Goal: Task Accomplishment & Management: Use online tool/utility

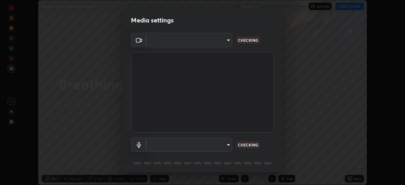
scroll to position [185, 405]
type input "bc8b2a1088abc222868585b8c4daddc85cbbae2a97da4a7574288dbcbd661fd2"
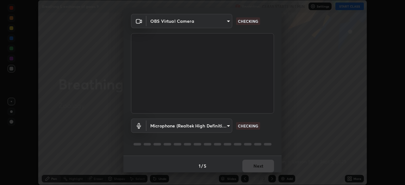
scroll to position [22, 0]
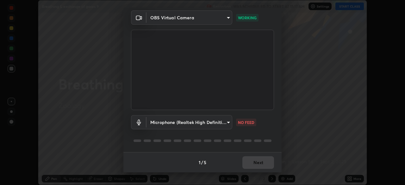
click at [217, 124] on body "Erase all Breathing & exchange of gases 9 Recording WAS SCHEDULED TO START AT 1…" at bounding box center [202, 92] width 405 height 185
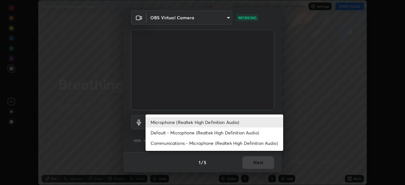
click at [200, 133] on li "Default - Microphone (Realtek High Definition Audio)" at bounding box center [215, 133] width 138 height 10
type input "default"
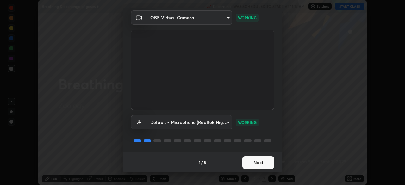
click at [255, 161] on button "Next" at bounding box center [259, 162] width 32 height 13
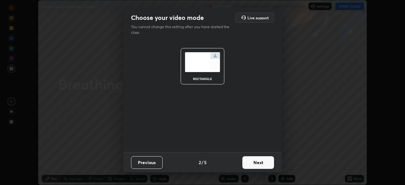
click at [258, 162] on button "Next" at bounding box center [259, 162] width 32 height 13
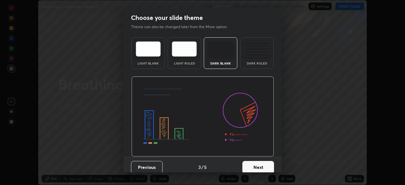
click at [260, 163] on button "Next" at bounding box center [259, 167] width 32 height 13
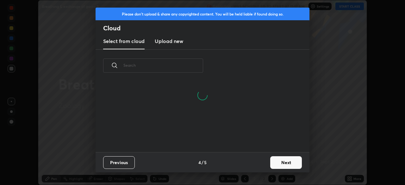
click at [282, 163] on button "Next" at bounding box center [287, 162] width 32 height 13
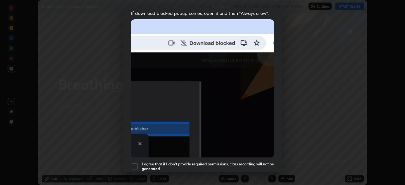
scroll to position [152, 0]
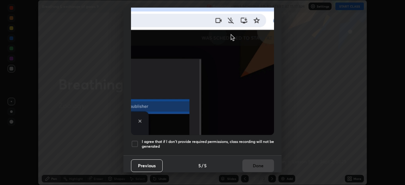
click at [136, 140] on div at bounding box center [135, 144] width 8 height 8
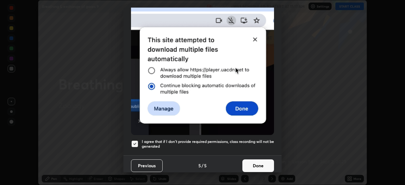
click at [252, 163] on button "Done" at bounding box center [259, 166] width 32 height 13
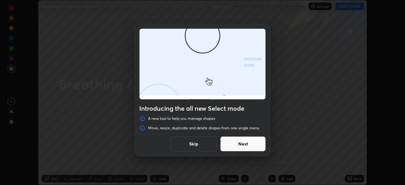
click at [210, 144] on button "Skip" at bounding box center [194, 144] width 46 height 15
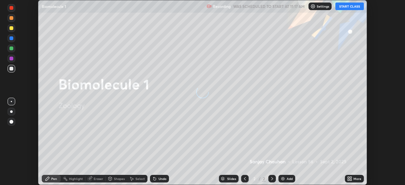
scroll to position [185, 405]
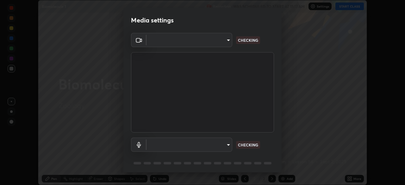
click at [229, 145] on body "Erase all Biomolecule 1 Recording WAS SCHEDULED TO START AT 11:17 AM Settings S…" at bounding box center [202, 92] width 405 height 185
type input "d509cd011c8482c0730ab3d5d6ceefb80869efe9a02abf766e22a11f79e33e95"
type input "5267a361e1d5643f0f1bbd094d580ee3b45b99ea088533f4700b24a2789e6c66"
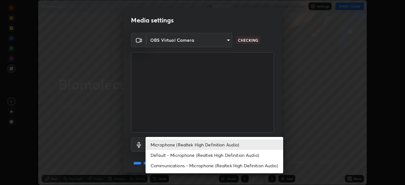
click at [210, 146] on li "Microphone (Realtek High Definition Audio)" at bounding box center [215, 145] width 138 height 10
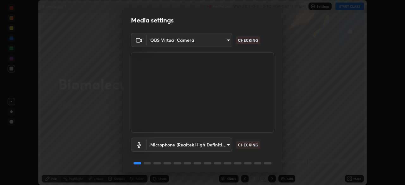
scroll to position [22, 0]
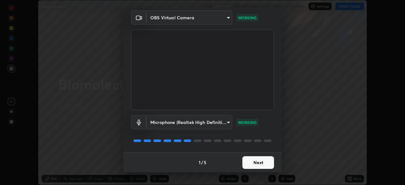
click at [260, 163] on button "Next" at bounding box center [259, 162] width 32 height 13
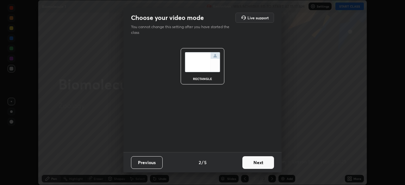
click at [263, 164] on button "Next" at bounding box center [259, 162] width 32 height 13
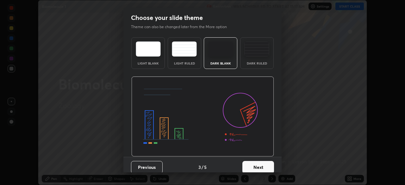
click at [266, 167] on button "Next" at bounding box center [259, 167] width 32 height 13
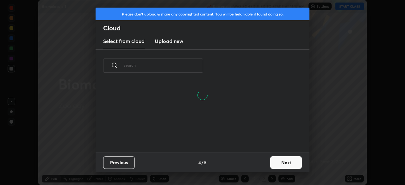
click at [288, 163] on button "Next" at bounding box center [287, 162] width 32 height 13
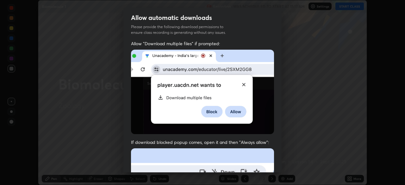
scroll to position [152, 0]
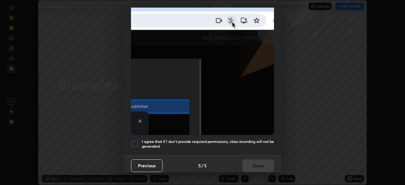
click at [137, 141] on div at bounding box center [135, 144] width 8 height 8
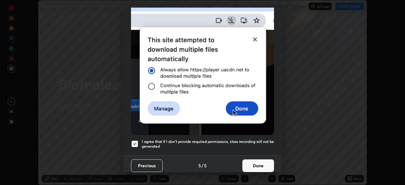
click at [251, 164] on button "Done" at bounding box center [259, 166] width 32 height 13
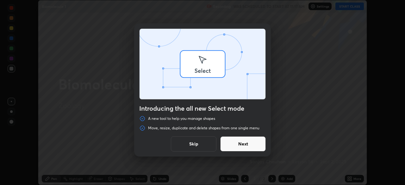
click at [348, 8] on div "Introducing the all new Select mode A new tool to help you manage shapes Move, …" at bounding box center [202, 92] width 405 height 185
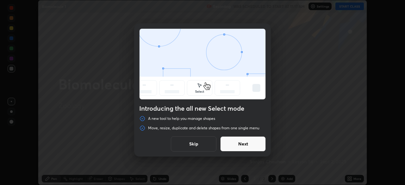
click at [198, 143] on button "Skip" at bounding box center [194, 144] width 46 height 15
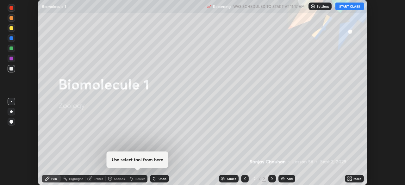
click at [349, 6] on button "START CLASS" at bounding box center [350, 7] width 29 height 8
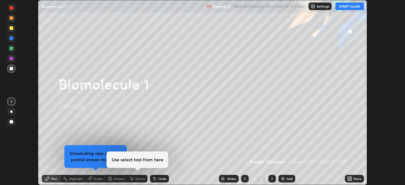
click at [351, 177] on icon at bounding box center [351, 178] width 2 height 2
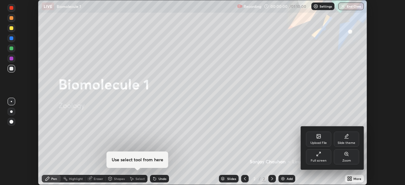
click at [316, 141] on div "Upload File" at bounding box center [318, 139] width 25 height 15
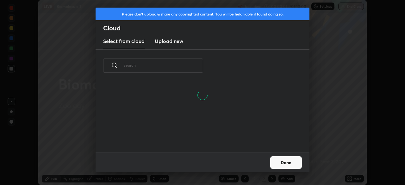
click at [179, 66] on input "text" at bounding box center [164, 65] width 80 height 27
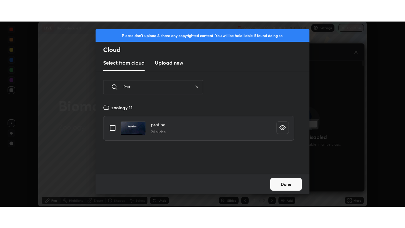
scroll to position [70, 203]
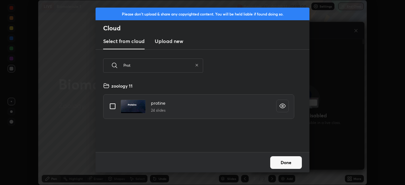
type input "Prot"
click at [113, 106] on input "grid" at bounding box center [112, 106] width 13 height 13
checkbox input "true"
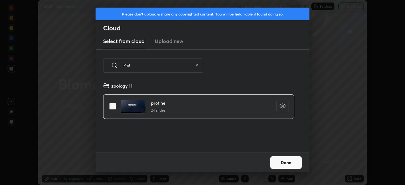
click at [282, 163] on button "Done" at bounding box center [287, 162] width 32 height 13
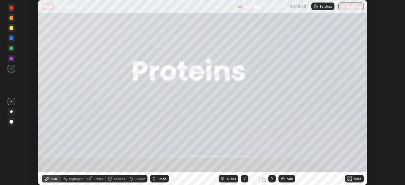
click at [349, 180] on icon at bounding box center [349, 180] width 2 height 2
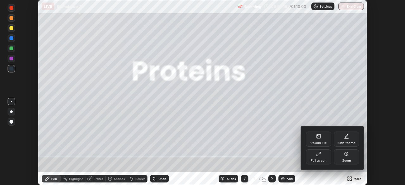
click at [319, 158] on div "Full screen" at bounding box center [318, 157] width 25 height 15
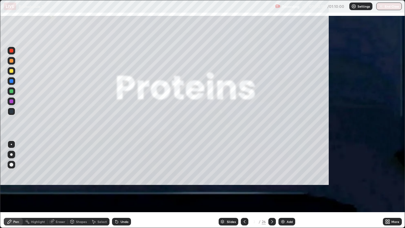
scroll to position [228, 405]
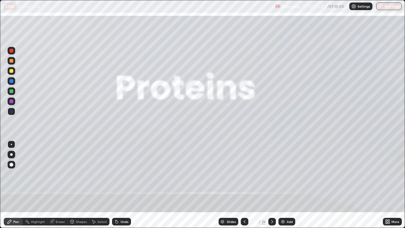
click at [272, 185] on icon at bounding box center [272, 221] width 5 height 5
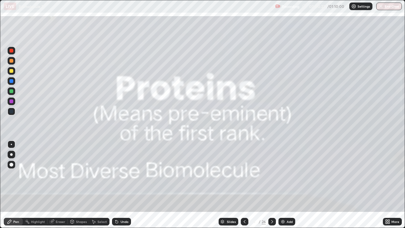
click at [272, 185] on icon at bounding box center [272, 221] width 5 height 5
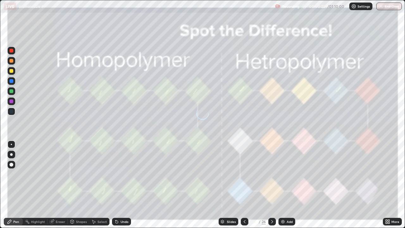
click at [272, 185] on icon at bounding box center [272, 221] width 5 height 5
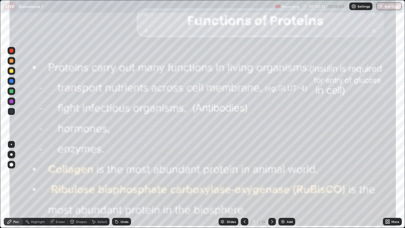
click at [11, 101] on div at bounding box center [12, 101] width 4 height 4
click at [58, 185] on div "Eraser" at bounding box center [61, 221] width 10 height 3
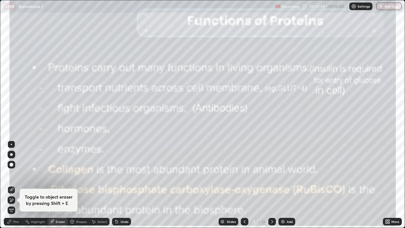
click at [15, 185] on div "Erase all" at bounding box center [12, 210] width 8 height 10
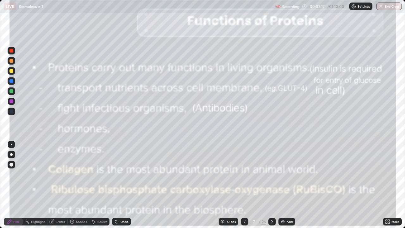
click at [272, 185] on icon at bounding box center [272, 221] width 2 height 3
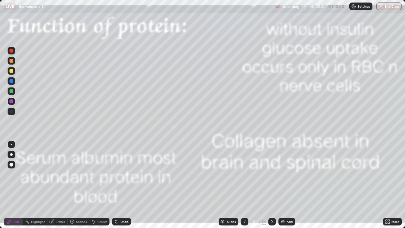
click at [12, 101] on div at bounding box center [12, 101] width 4 height 4
click at [59, 185] on div "Eraser" at bounding box center [61, 221] width 10 height 3
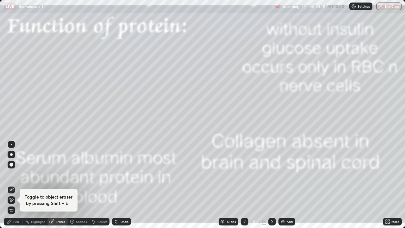
click at [11, 185] on span "Erase all" at bounding box center [11, 210] width 7 height 4
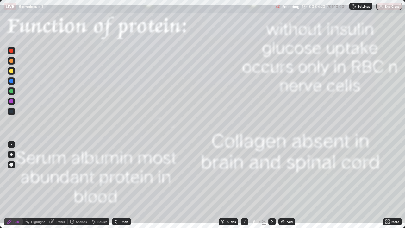
click at [16, 185] on div "Pen" at bounding box center [16, 221] width 6 height 3
click at [12, 102] on div at bounding box center [12, 101] width 4 height 4
click at [60, 185] on div "Eraser" at bounding box center [61, 221] width 10 height 3
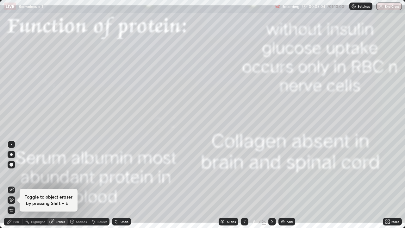
click at [11, 185] on span "Erase all" at bounding box center [11, 210] width 7 height 4
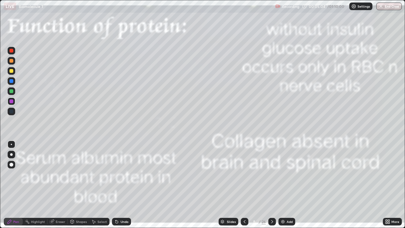
click at [18, 185] on div "Pen" at bounding box center [16, 221] width 6 height 3
click at [11, 111] on div at bounding box center [12, 112] width 4 height 4
click at [12, 101] on div at bounding box center [12, 101] width 4 height 4
click at [58, 185] on div "Eraser" at bounding box center [61, 221] width 10 height 3
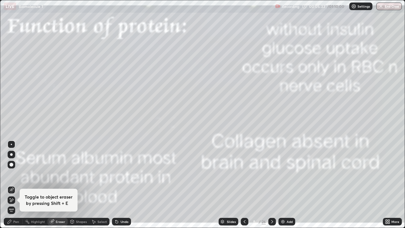
click at [11, 185] on span "Erase all" at bounding box center [11, 210] width 7 height 4
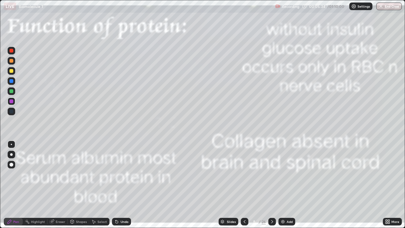
click at [271, 185] on icon at bounding box center [272, 221] width 5 height 5
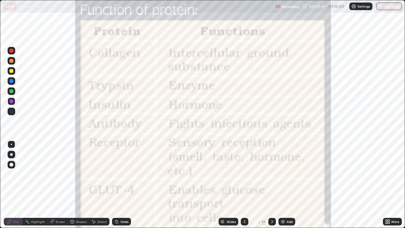
click at [272, 185] on icon at bounding box center [272, 221] width 5 height 5
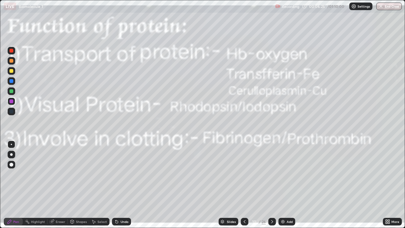
click at [61, 185] on div "Eraser" at bounding box center [61, 221] width 10 height 3
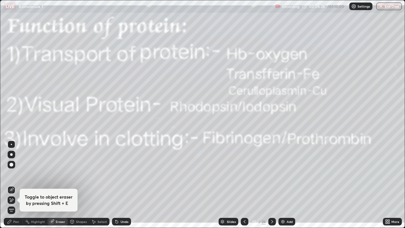
click at [12, 185] on span "Erase all" at bounding box center [11, 210] width 7 height 4
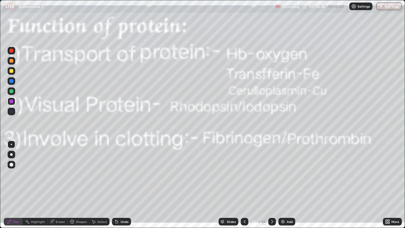
click at [15, 185] on div "Pen" at bounding box center [16, 221] width 6 height 3
click at [245, 185] on icon at bounding box center [244, 221] width 5 height 5
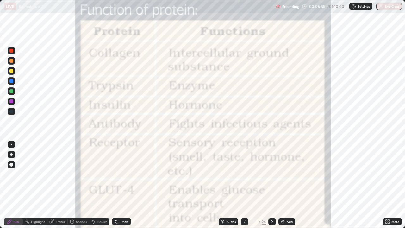
click at [12, 112] on div at bounding box center [12, 112] width 4 height 4
click at [59, 185] on div "Eraser" at bounding box center [61, 221] width 10 height 3
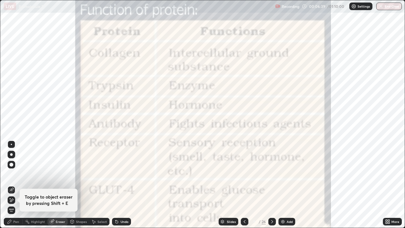
click at [12, 185] on span "Erase all" at bounding box center [11, 210] width 7 height 4
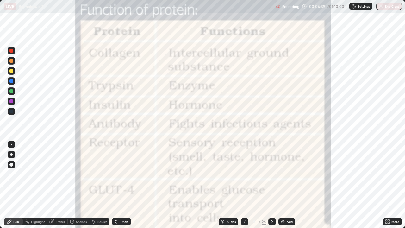
click at [16, 185] on div "Pen" at bounding box center [16, 221] width 6 height 3
click at [12, 111] on div at bounding box center [12, 112] width 4 height 4
click at [12, 101] on div at bounding box center [12, 101] width 4 height 4
click at [11, 81] on div at bounding box center [12, 81] width 4 height 4
click at [12, 90] on div at bounding box center [12, 91] width 4 height 4
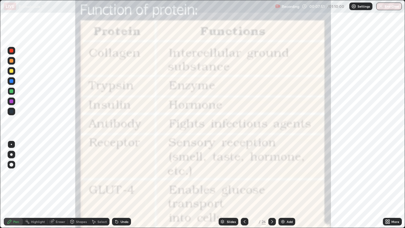
click at [60, 185] on div "Eraser" at bounding box center [61, 221] width 10 height 3
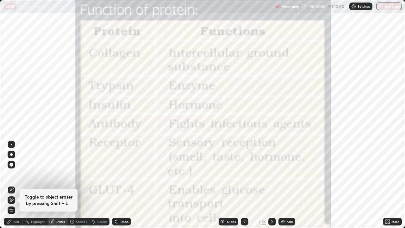
click at [12, 185] on span "Erase all" at bounding box center [11, 210] width 7 height 4
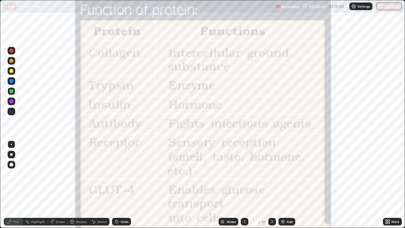
click at [61, 185] on div "Eraser" at bounding box center [58, 222] width 20 height 8
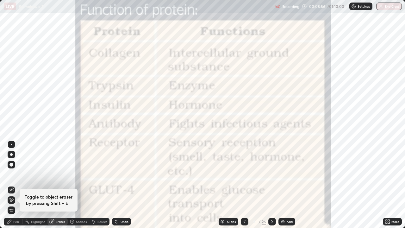
click at [15, 185] on span "Erase all" at bounding box center [11, 210] width 7 height 4
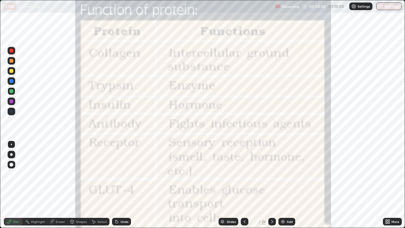
click at [272, 185] on icon at bounding box center [272, 221] width 5 height 5
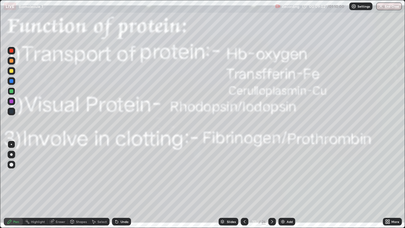
click at [272, 185] on icon at bounding box center [272, 221] width 2 height 3
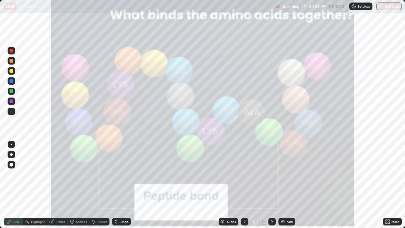
click at [245, 185] on icon at bounding box center [244, 221] width 5 height 5
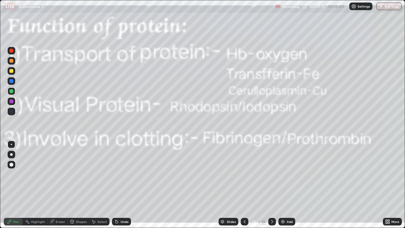
click at [271, 185] on icon at bounding box center [272, 221] width 2 height 3
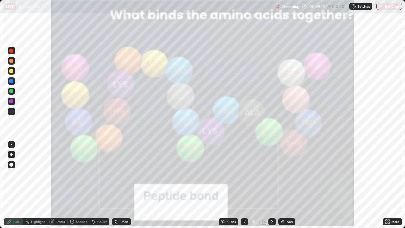
click at [273, 185] on icon at bounding box center [272, 221] width 5 height 5
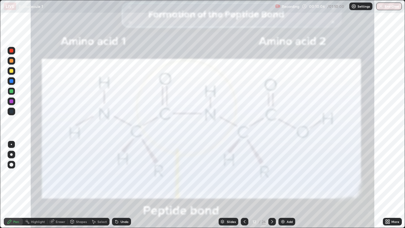
click at [243, 185] on icon at bounding box center [244, 221] width 5 height 5
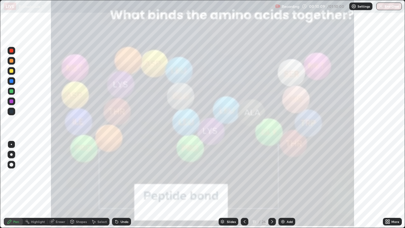
click at [272, 185] on icon at bounding box center [272, 221] width 5 height 5
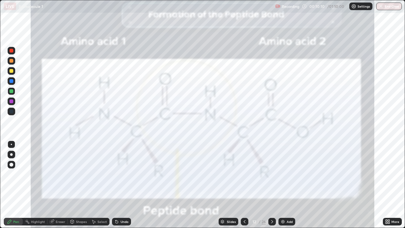
click at [272, 185] on icon at bounding box center [272, 221] width 2 height 3
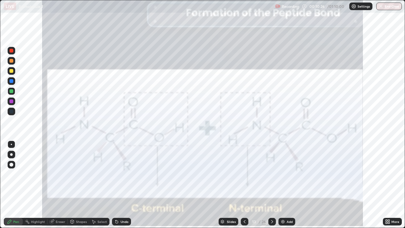
click at [11, 101] on div at bounding box center [12, 101] width 4 height 4
click at [272, 185] on icon at bounding box center [272, 221] width 5 height 5
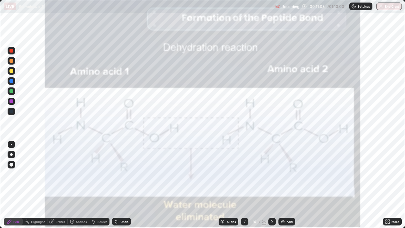
click at [272, 185] on icon at bounding box center [272, 221] width 5 height 5
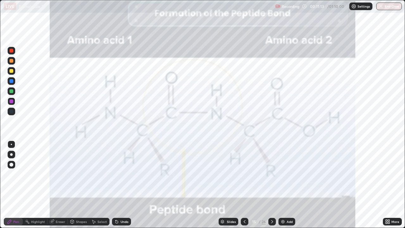
click at [244, 185] on icon at bounding box center [244, 221] width 5 height 5
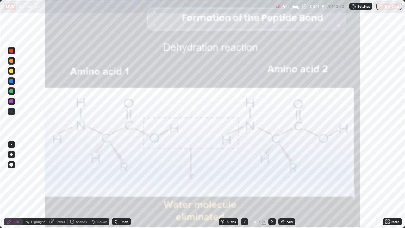
click at [244, 185] on icon at bounding box center [244, 221] width 5 height 5
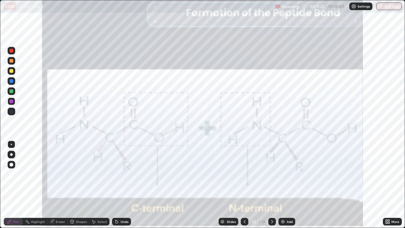
click at [272, 185] on icon at bounding box center [272, 221] width 5 height 5
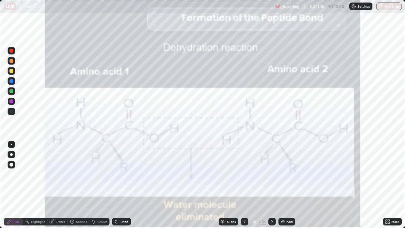
click at [244, 185] on icon at bounding box center [245, 221] width 2 height 3
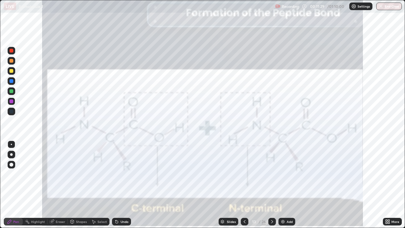
click at [272, 185] on icon at bounding box center [272, 221] width 5 height 5
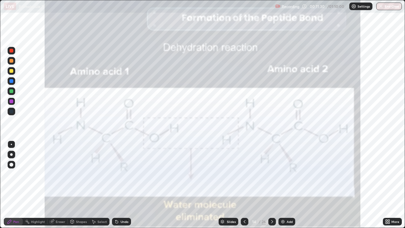
click at [244, 185] on icon at bounding box center [244, 221] width 5 height 5
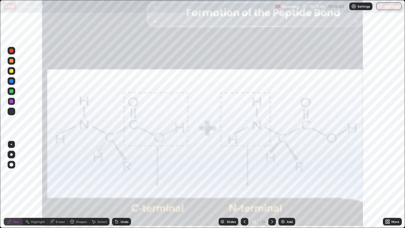
click at [272, 185] on icon at bounding box center [272, 221] width 5 height 5
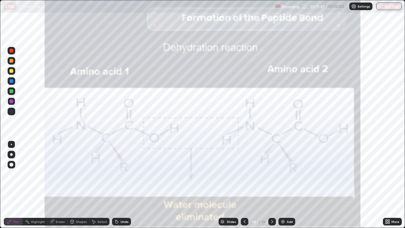
click at [245, 185] on icon at bounding box center [244, 221] width 5 height 5
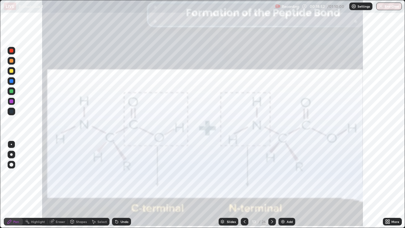
click at [272, 185] on icon at bounding box center [272, 221] width 5 height 5
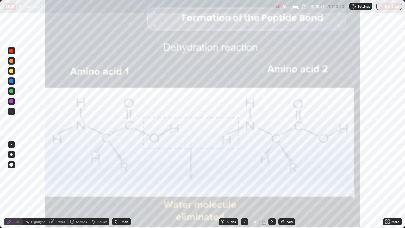
click at [272, 185] on icon at bounding box center [272, 221] width 5 height 5
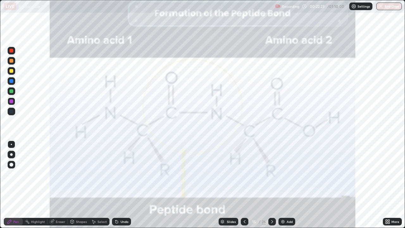
click at [272, 185] on icon at bounding box center [272, 221] width 2 height 3
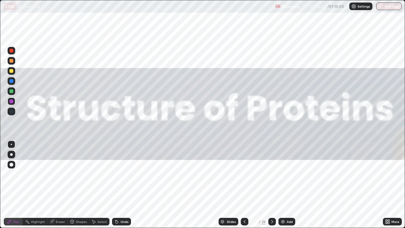
click at [272, 185] on icon at bounding box center [272, 221] width 2 height 3
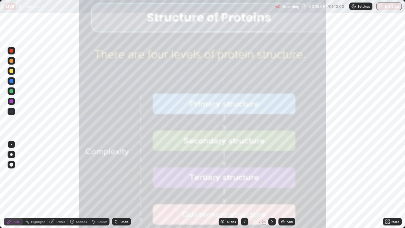
click at [272, 185] on icon at bounding box center [272, 221] width 5 height 5
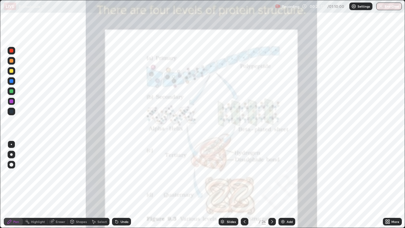
click at [244, 185] on icon at bounding box center [244, 221] width 5 height 5
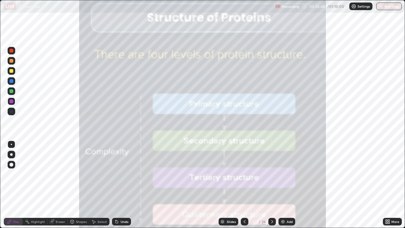
click at [272, 185] on icon at bounding box center [272, 221] width 5 height 5
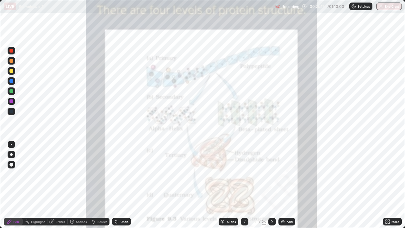
click at [272, 185] on icon at bounding box center [272, 221] width 5 height 5
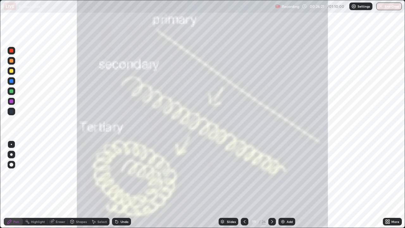
click at [244, 185] on icon at bounding box center [245, 221] width 2 height 3
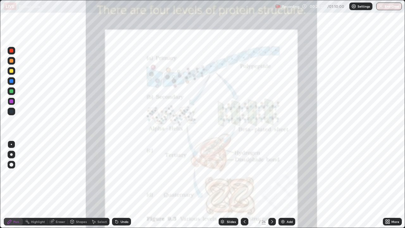
click at [244, 185] on icon at bounding box center [244, 221] width 5 height 5
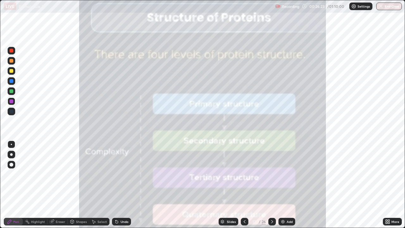
click at [271, 185] on icon at bounding box center [272, 221] width 5 height 5
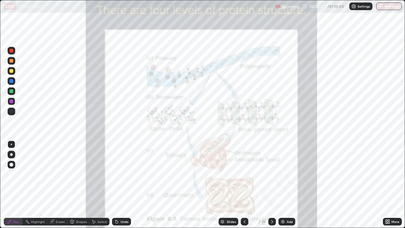
click at [271, 185] on icon at bounding box center [272, 221] width 2 height 3
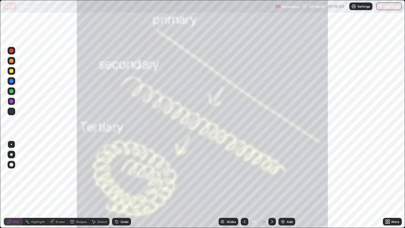
click at [290, 185] on div "Add" at bounding box center [290, 221] width 6 height 3
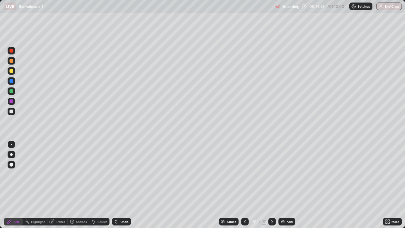
click at [12, 61] on div at bounding box center [12, 61] width 4 height 4
click at [61, 185] on div "Eraser" at bounding box center [61, 221] width 10 height 3
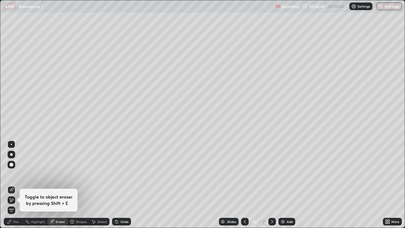
click at [19, 185] on div "Pen" at bounding box center [13, 222] width 19 height 8
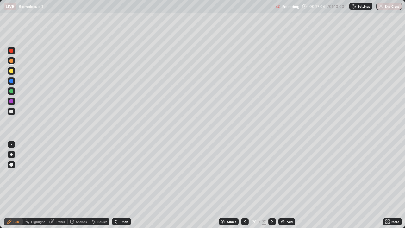
click at [11, 91] on div at bounding box center [12, 91] width 4 height 4
click at [59, 185] on div "Eraser" at bounding box center [61, 221] width 10 height 3
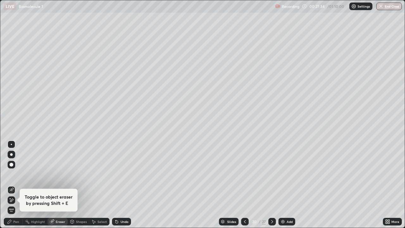
click at [17, 185] on div "Pen" at bounding box center [16, 221] width 6 height 3
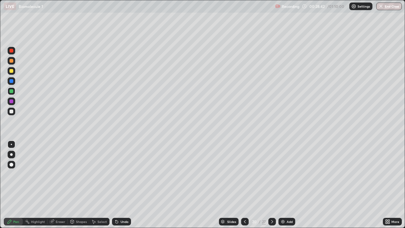
click at [272, 185] on icon at bounding box center [272, 221] width 5 height 5
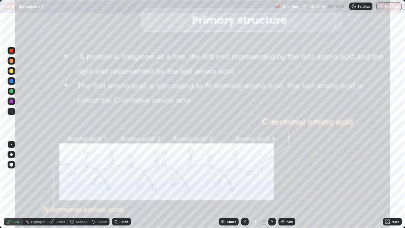
click at [244, 185] on icon at bounding box center [245, 221] width 5 height 5
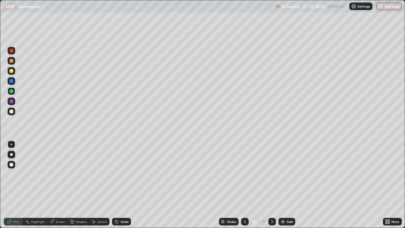
click at [244, 185] on icon at bounding box center [245, 221] width 5 height 5
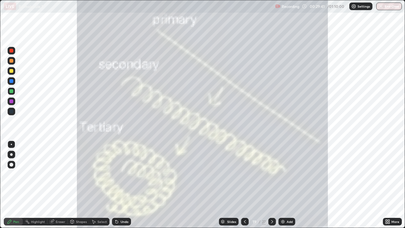
click at [271, 185] on icon at bounding box center [272, 221] width 2 height 3
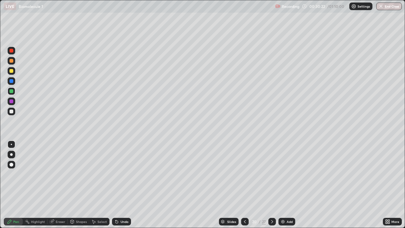
click at [14, 112] on div at bounding box center [12, 112] width 8 height 8
click at [272, 185] on icon at bounding box center [272, 221] width 2 height 3
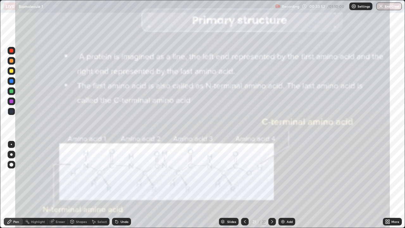
click at [272, 185] on icon at bounding box center [272, 221] width 5 height 5
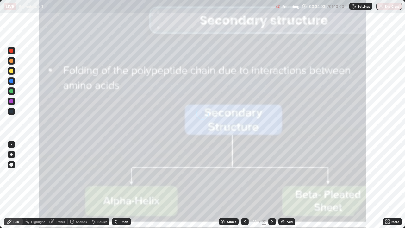
click at [245, 185] on icon at bounding box center [245, 221] width 5 height 5
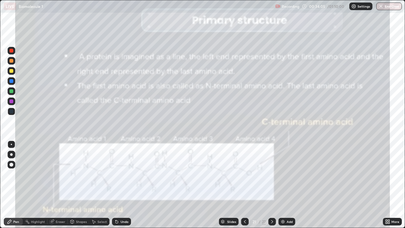
click at [272, 185] on icon at bounding box center [272, 221] width 5 height 5
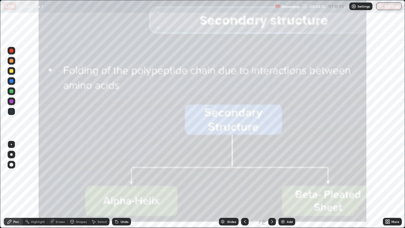
click at [10, 102] on div at bounding box center [12, 101] width 4 height 4
click at [271, 185] on icon at bounding box center [272, 221] width 2 height 3
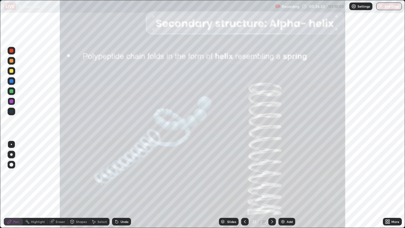
click at [11, 92] on div at bounding box center [12, 91] width 4 height 4
click at [12, 111] on div at bounding box center [12, 112] width 4 height 4
click at [12, 82] on div at bounding box center [12, 81] width 4 height 4
click at [57, 185] on div "Eraser" at bounding box center [61, 221] width 10 height 3
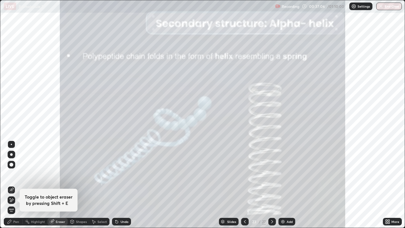
click at [15, 185] on div "Pen" at bounding box center [16, 221] width 6 height 3
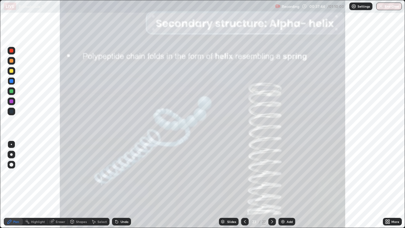
click at [273, 185] on icon at bounding box center [272, 221] width 5 height 5
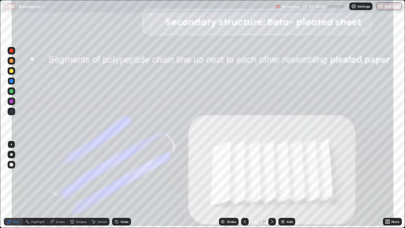
click at [272, 185] on icon at bounding box center [272, 221] width 5 height 5
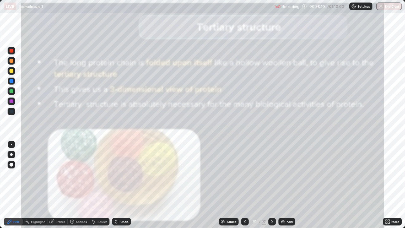
click at [244, 185] on icon at bounding box center [245, 221] width 2 height 3
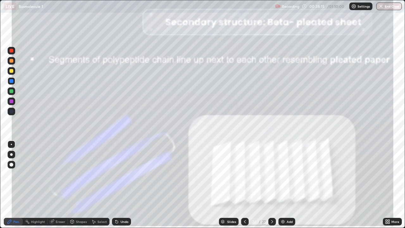
click at [244, 185] on icon at bounding box center [245, 221] width 2 height 3
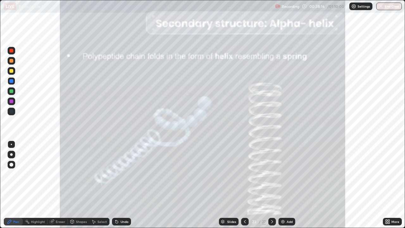
click at [291, 185] on div "Add" at bounding box center [290, 221] width 6 height 3
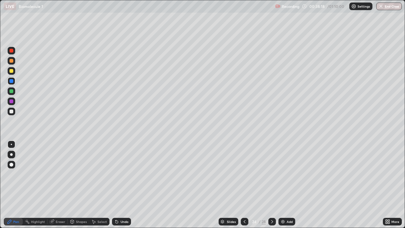
click at [13, 73] on div at bounding box center [12, 71] width 8 height 8
click at [12, 61] on div at bounding box center [12, 61] width 4 height 4
click at [11, 69] on div at bounding box center [12, 71] width 4 height 4
click at [12, 92] on div at bounding box center [12, 91] width 4 height 4
click at [11, 110] on div at bounding box center [12, 112] width 4 height 4
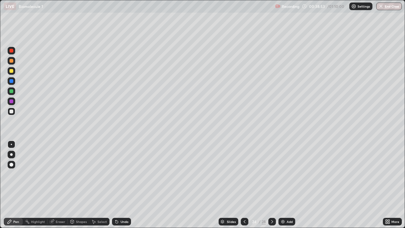
click at [11, 112] on div at bounding box center [12, 112] width 4 height 4
click at [11, 102] on div at bounding box center [12, 101] width 4 height 4
click at [59, 185] on div "Eraser" at bounding box center [61, 221] width 10 height 3
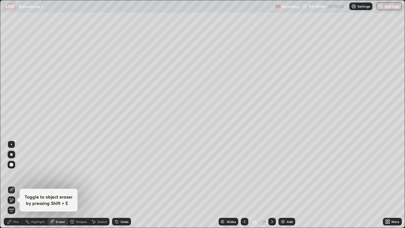
click at [17, 185] on div "Pen" at bounding box center [16, 221] width 6 height 3
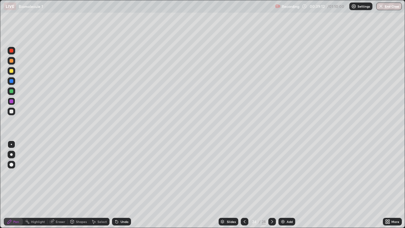
click at [244, 185] on icon at bounding box center [244, 221] width 5 height 5
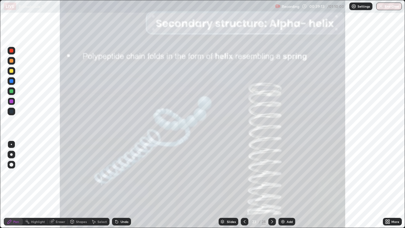
click at [272, 185] on icon at bounding box center [272, 221] width 5 height 5
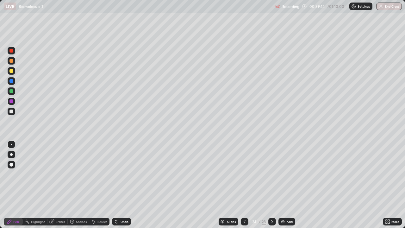
click at [271, 185] on icon at bounding box center [272, 221] width 5 height 5
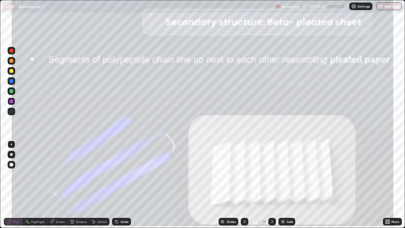
click at [243, 185] on icon at bounding box center [244, 221] width 5 height 5
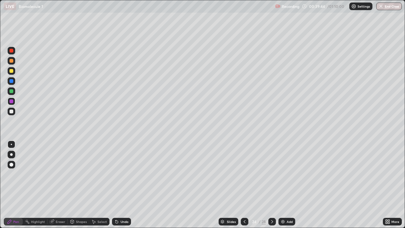
click at [244, 185] on icon at bounding box center [244, 221] width 5 height 5
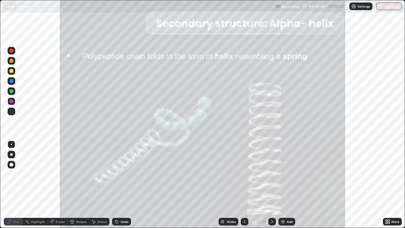
click at [11, 92] on div at bounding box center [12, 91] width 4 height 4
click at [271, 185] on icon at bounding box center [272, 221] width 5 height 5
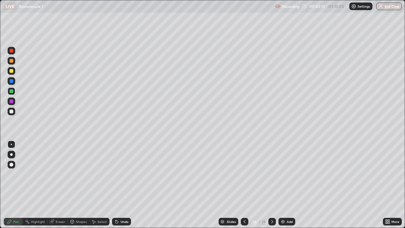
click at [11, 72] on div at bounding box center [12, 71] width 4 height 4
click at [58, 185] on div "Eraser" at bounding box center [61, 221] width 10 height 3
click at [59, 185] on div "Eraser" at bounding box center [61, 221] width 10 height 3
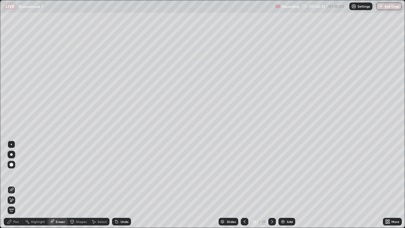
click at [18, 185] on div "Pen" at bounding box center [13, 222] width 19 height 8
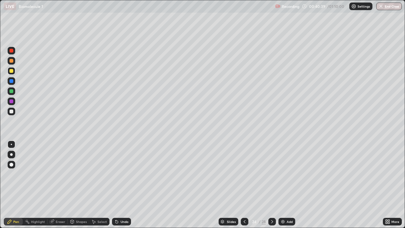
click at [272, 185] on icon at bounding box center [272, 221] width 5 height 5
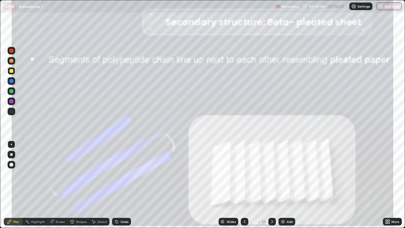
click at [245, 185] on icon at bounding box center [244, 221] width 5 height 5
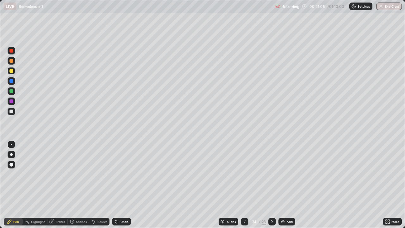
click at [244, 185] on icon at bounding box center [244, 221] width 5 height 5
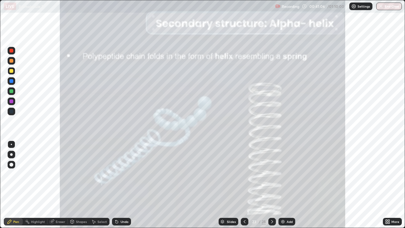
click at [244, 185] on icon at bounding box center [245, 221] width 2 height 3
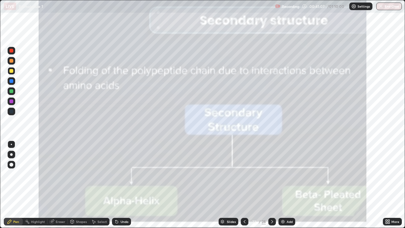
click at [244, 185] on icon at bounding box center [244, 221] width 5 height 5
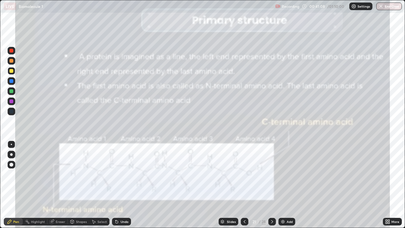
click at [244, 185] on icon at bounding box center [244, 221] width 5 height 5
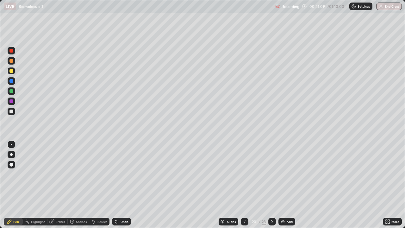
click at [272, 185] on icon at bounding box center [272, 221] width 5 height 5
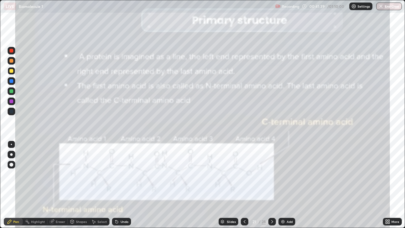
click at [13, 112] on div at bounding box center [12, 112] width 4 height 4
click at [12, 104] on div at bounding box center [12, 102] width 8 height 8
click at [13, 101] on div at bounding box center [12, 101] width 4 height 4
click at [61, 185] on div "Eraser" at bounding box center [61, 221] width 10 height 3
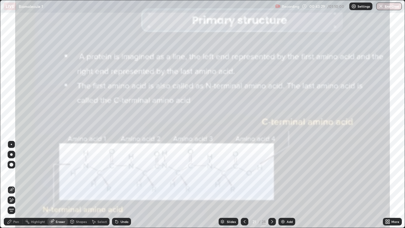
click at [17, 185] on div "Pen" at bounding box center [13, 222] width 19 height 8
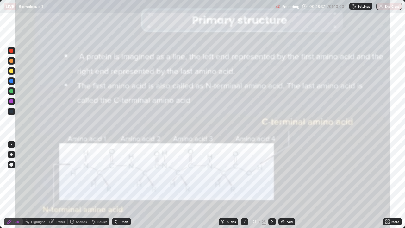
click at [271, 185] on icon at bounding box center [272, 221] width 5 height 5
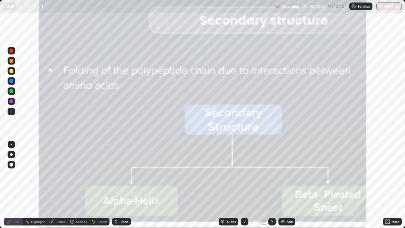
click at [59, 185] on div "Eraser" at bounding box center [61, 221] width 10 height 3
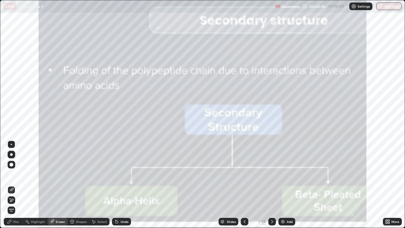
click at [14, 185] on span "Erase all" at bounding box center [11, 210] width 7 height 4
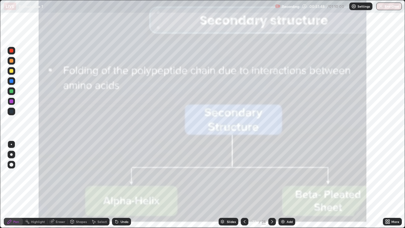
click at [272, 185] on icon at bounding box center [272, 221] width 5 height 5
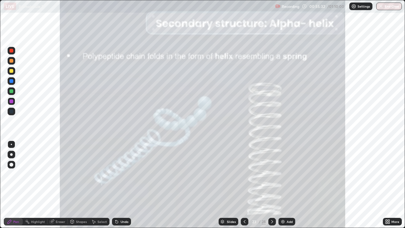
click at [270, 185] on icon at bounding box center [272, 221] width 5 height 5
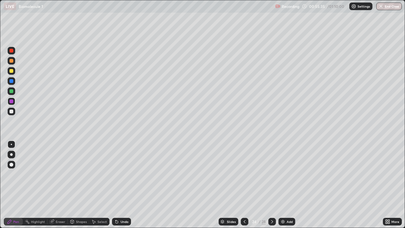
click at [272, 185] on icon at bounding box center [272, 221] width 5 height 5
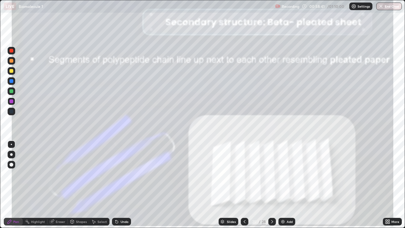
click at [244, 185] on div at bounding box center [245, 222] width 8 height 8
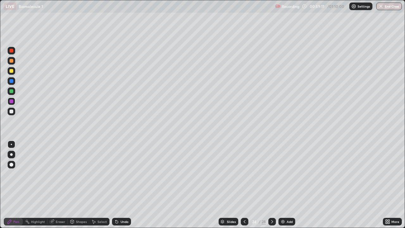
click at [11, 111] on div at bounding box center [12, 112] width 4 height 4
click at [272, 185] on icon at bounding box center [272, 221] width 5 height 5
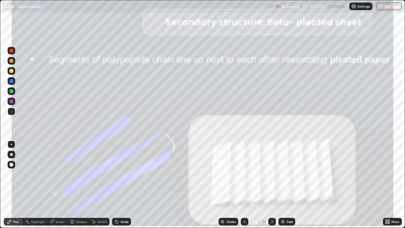
click at [272, 185] on icon at bounding box center [272, 221] width 5 height 5
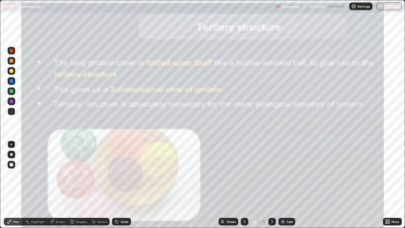
click at [13, 100] on div at bounding box center [12, 101] width 4 height 4
click at [11, 81] on div at bounding box center [12, 81] width 4 height 4
click at [271, 185] on icon at bounding box center [272, 221] width 5 height 5
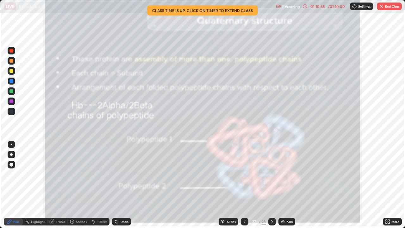
click at [62, 185] on div "Eraser" at bounding box center [61, 221] width 10 height 3
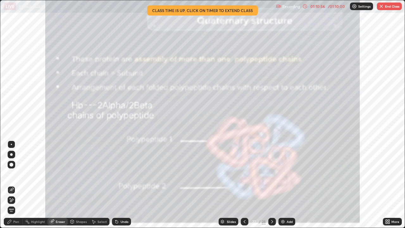
click at [15, 185] on div "Erase all" at bounding box center [12, 211] width 8 height 8
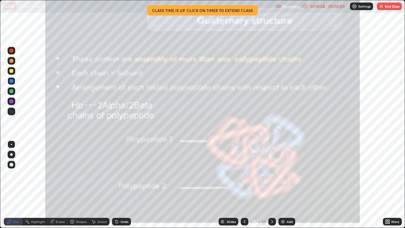
click at [391, 6] on button "End Class" at bounding box center [389, 7] width 25 height 8
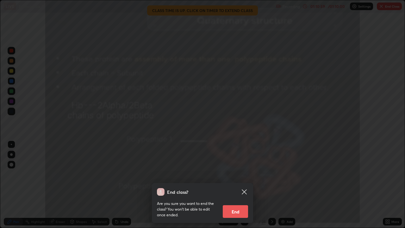
click at [243, 185] on button "End" at bounding box center [235, 211] width 25 height 13
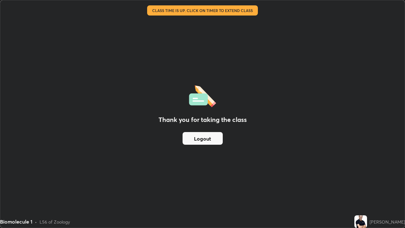
click at [206, 140] on button "Logout" at bounding box center [203, 138] width 40 height 13
